Goal: Information Seeking & Learning: Understand process/instructions

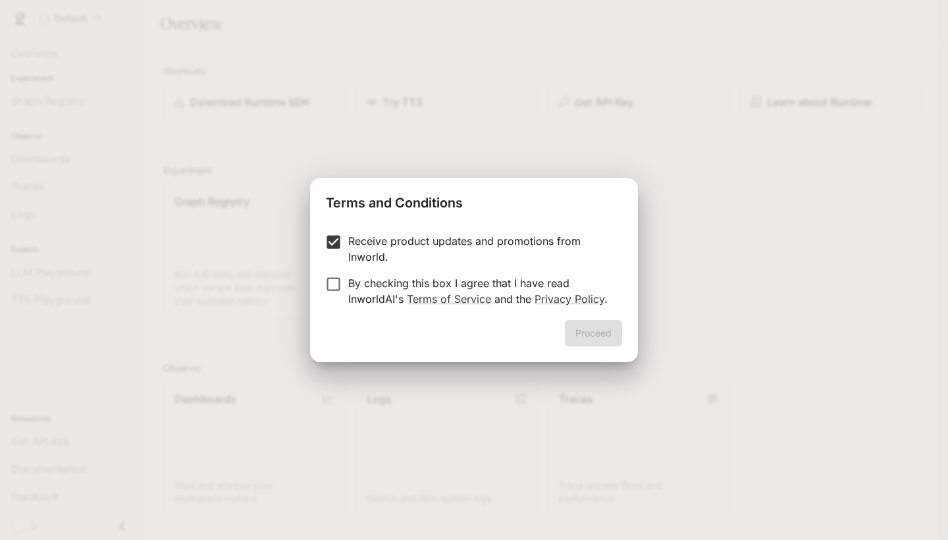
click at [322, 294] on label "By checking this box I agree that I have read InworldAI's Terms of Service and …" at bounding box center [465, 291] width 293 height 32
click at [617, 332] on button "Proceed" at bounding box center [593, 333] width 57 height 26
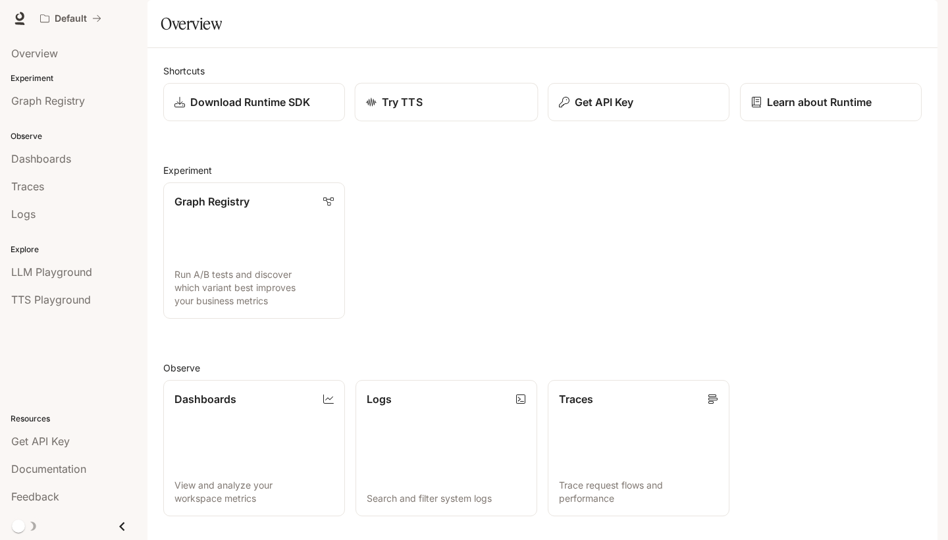
click at [460, 110] on div "Try TTS" at bounding box center [446, 102] width 161 height 16
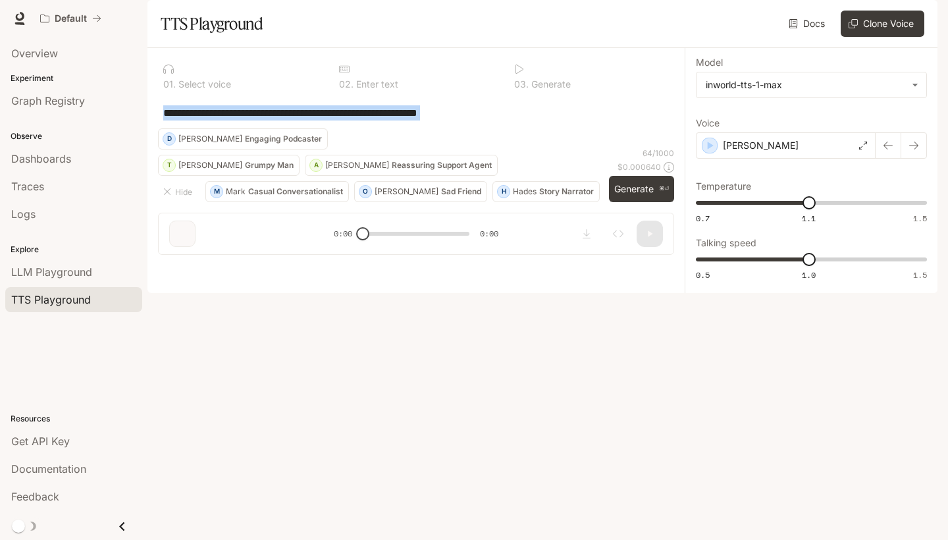
drag, startPoint x: 515, startPoint y: 160, endPoint x: 253, endPoint y: 169, distance: 262.2
click at [253, 128] on div "**********" at bounding box center [416, 113] width 516 height 32
click at [591, 128] on div "**********" at bounding box center [416, 113] width 516 height 32
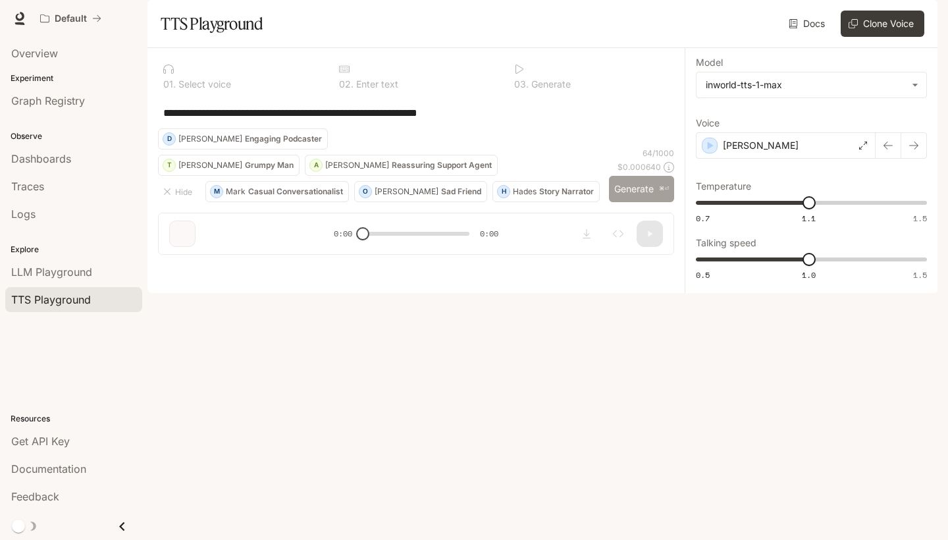
click at [616, 203] on button "Generate ⌘⏎" at bounding box center [641, 189] width 65 height 27
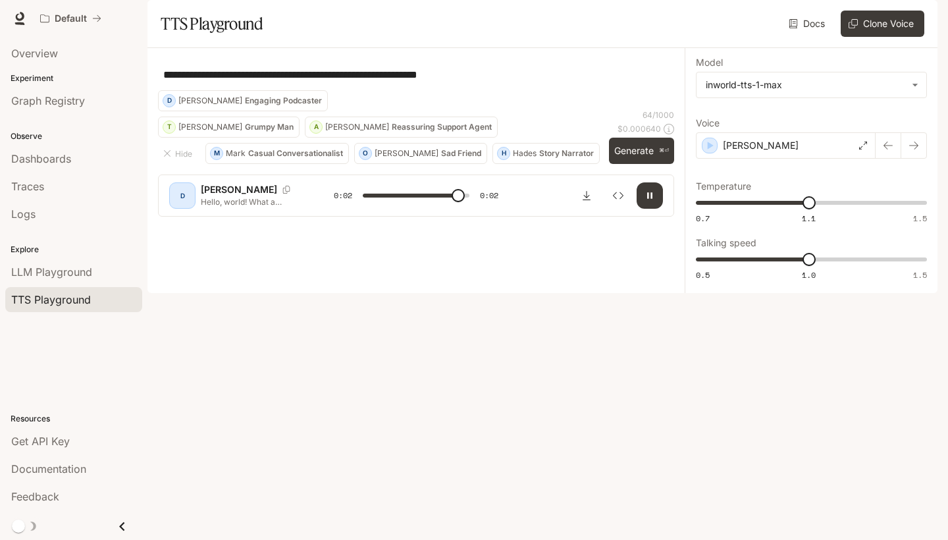
type input "*"
click at [489, 48] on section "TTS Playground Docs Voices Clone Voice" at bounding box center [542, 24] width 790 height 48
click at [499, 90] on div "**********" at bounding box center [416, 75] width 506 height 32
click at [880, 124] on body "**********" at bounding box center [474, 270] width 948 height 540
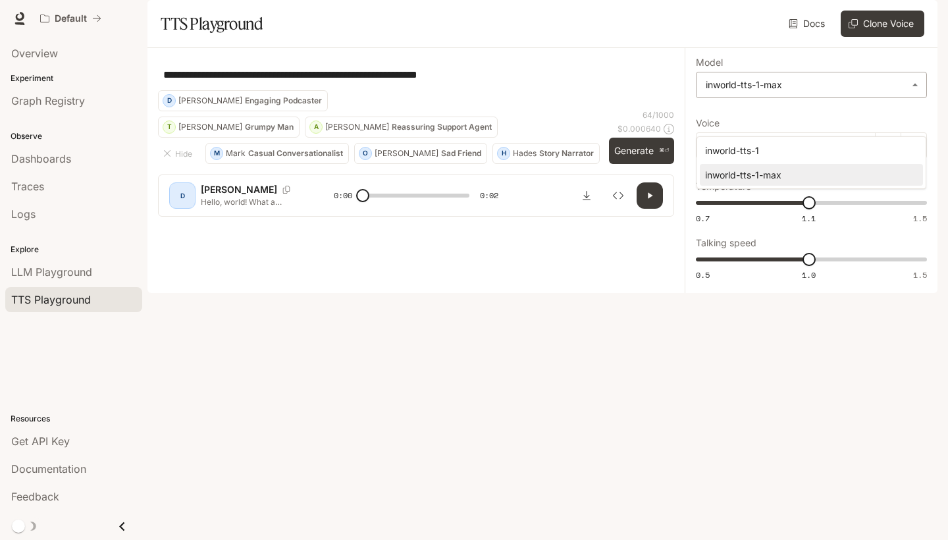
click at [880, 124] on div at bounding box center [474, 270] width 948 height 540
click at [822, 37] on link "Docs" at bounding box center [808, 24] width 44 height 26
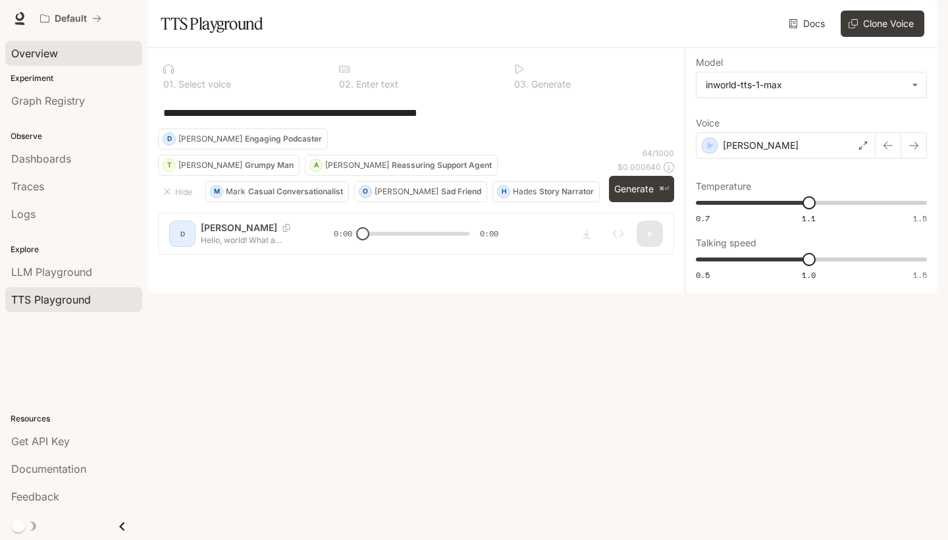
click at [72, 52] on div "Overview" at bounding box center [73, 53] width 125 height 16
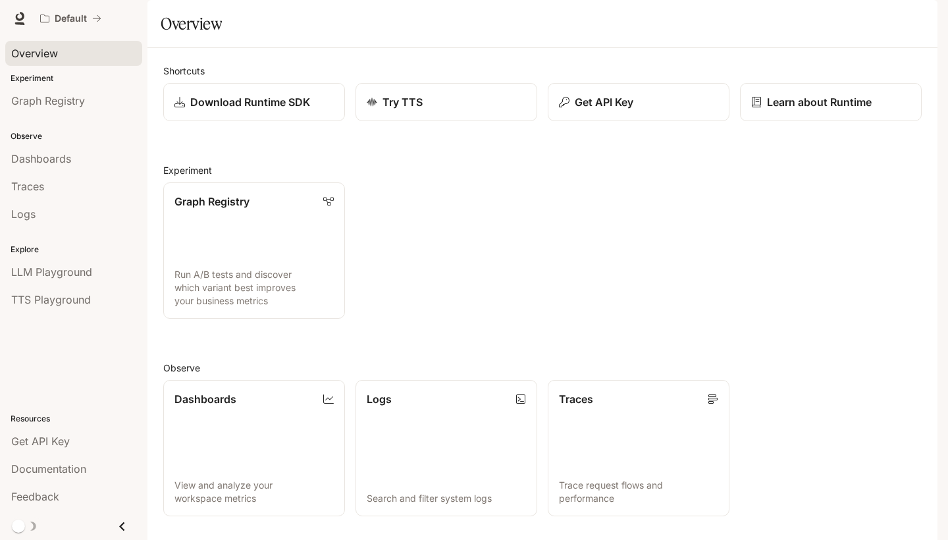
click at [891, 18] on span "Documentation" at bounding box center [858, 19] width 65 height 16
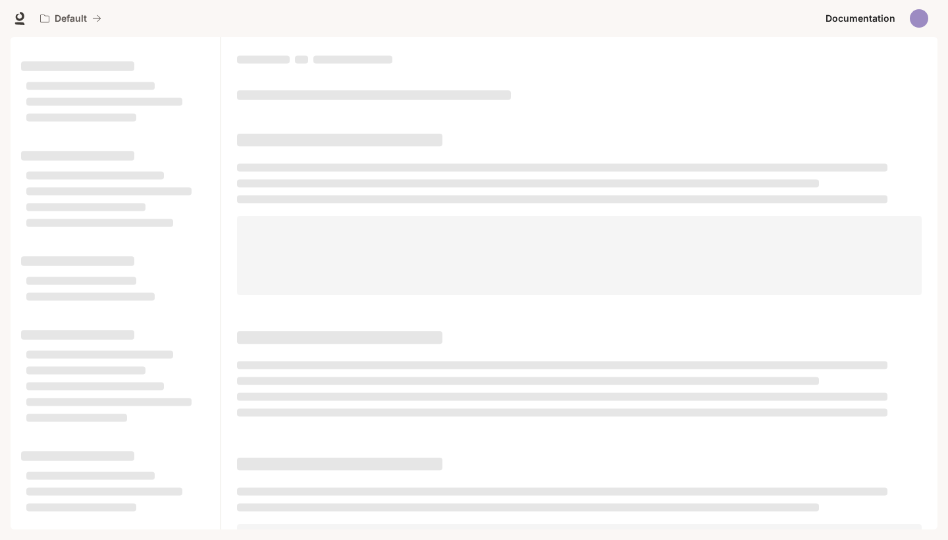
click at [892, 18] on span "Documentation" at bounding box center [861, 19] width 70 height 16
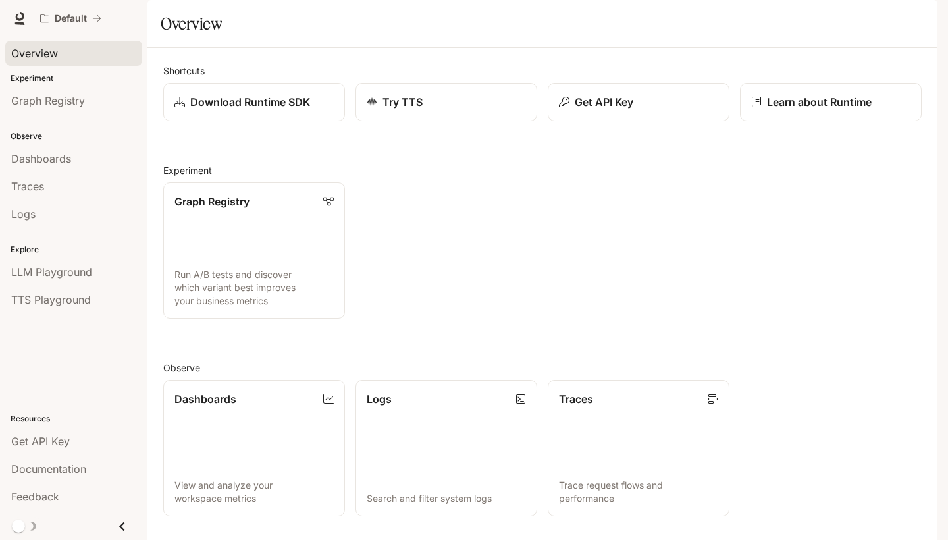
click at [22, 24] on icon at bounding box center [20, 23] width 10 height 3
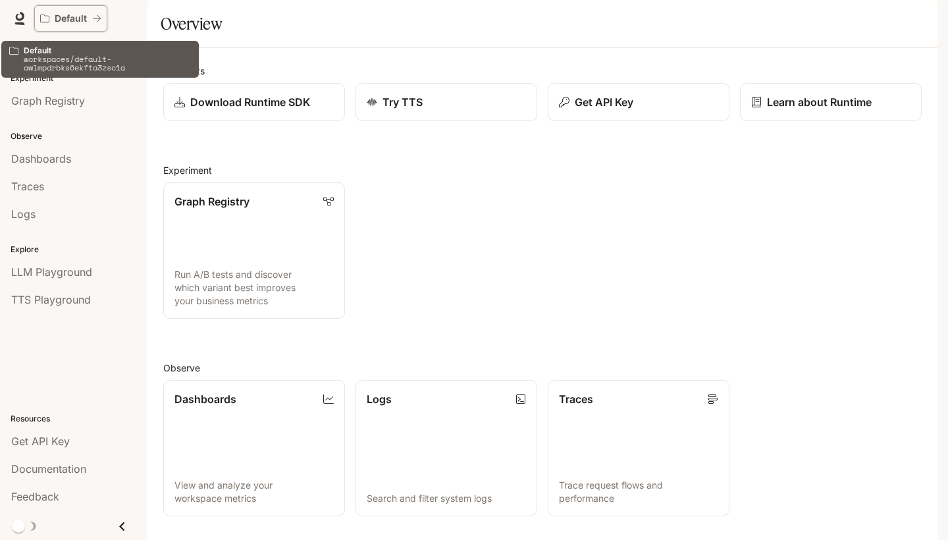
click at [85, 18] on p "Default" at bounding box center [71, 18] width 32 height 11
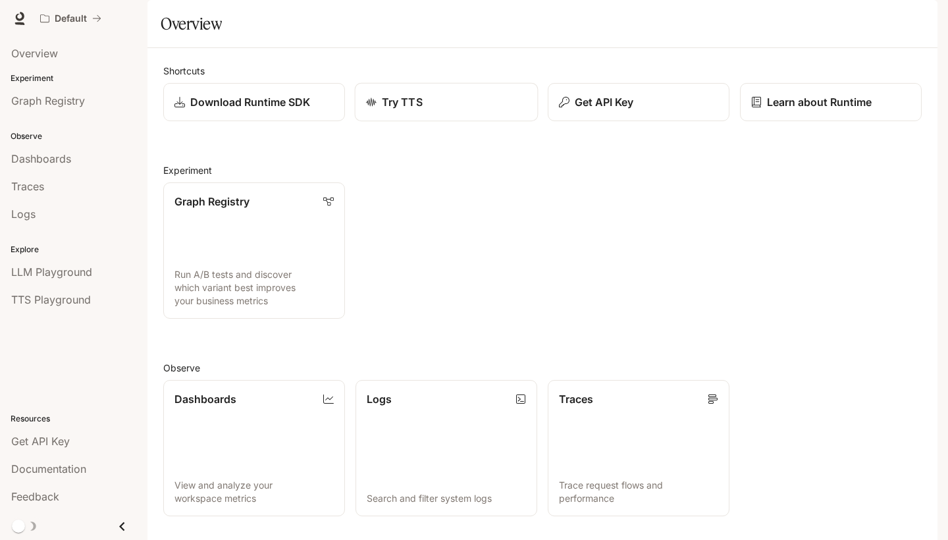
click at [421, 121] on link "Try TTS" at bounding box center [447, 102] width 184 height 39
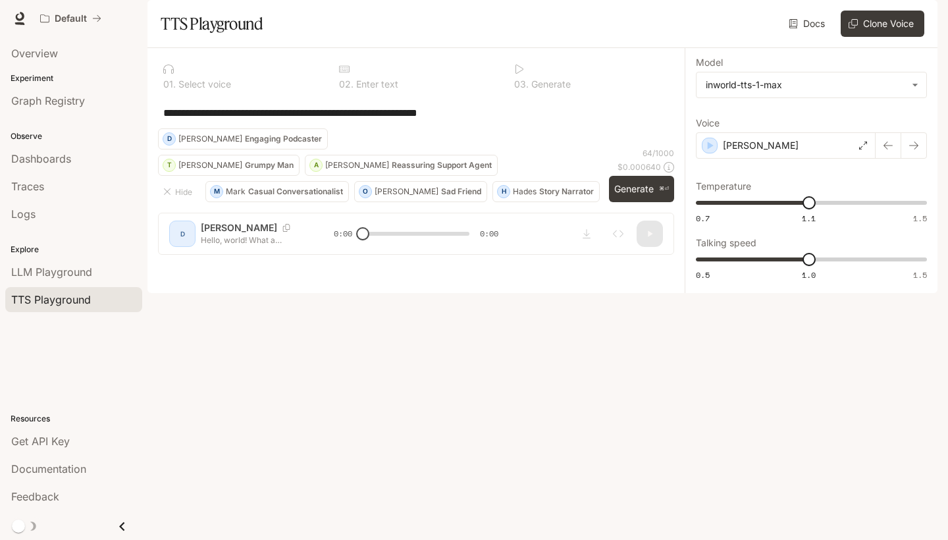
click at [11, 15] on link at bounding box center [20, 18] width 18 height 18
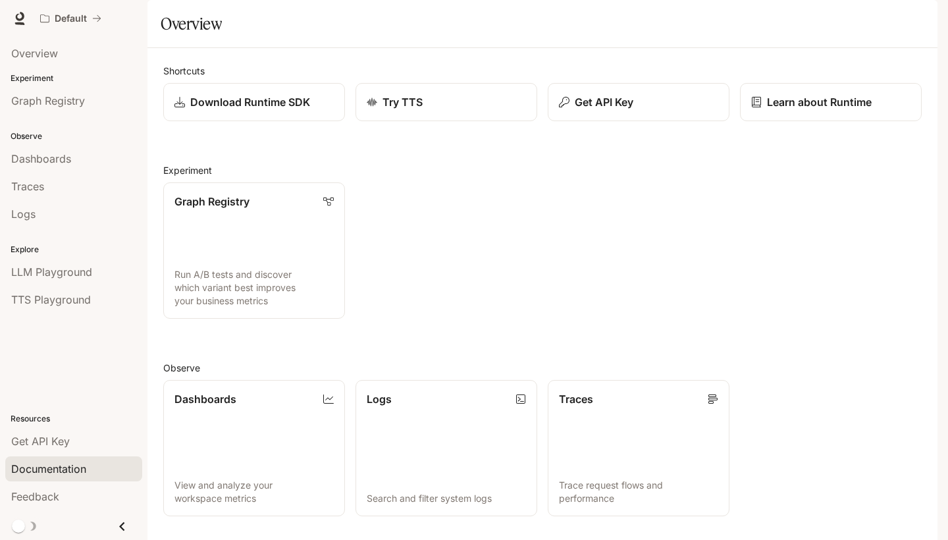
click at [41, 463] on span "Documentation" at bounding box center [48, 469] width 75 height 16
